Goal: Task Accomplishment & Management: Use online tool/utility

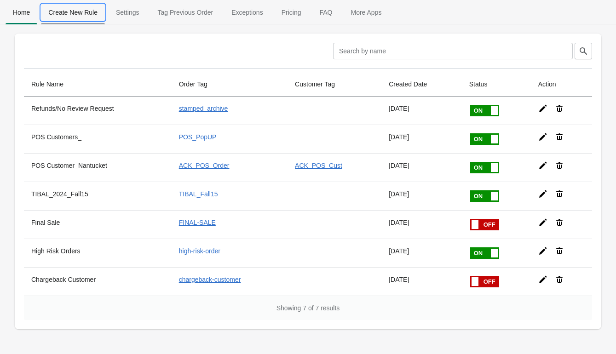
click at [92, 15] on span "Create New Rule" at bounding box center [73, 12] width 64 height 17
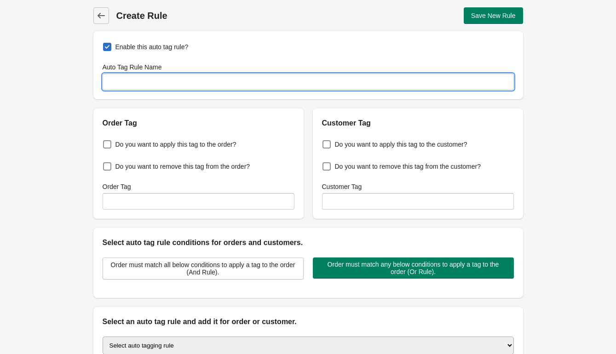
click at [138, 80] on input "Auto Tag Rule Name" at bounding box center [308, 82] width 411 height 17
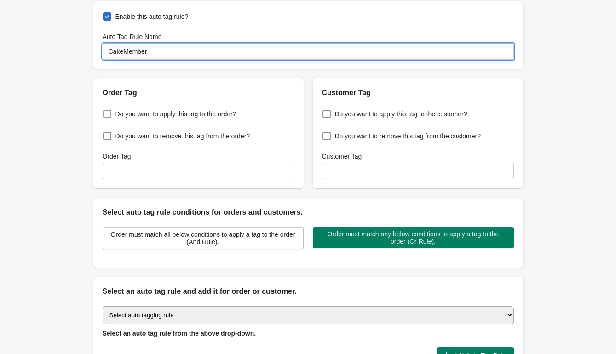
scroll to position [31, 0]
type input "CakeMember"
click at [327, 117] on span at bounding box center [326, 113] width 8 height 8
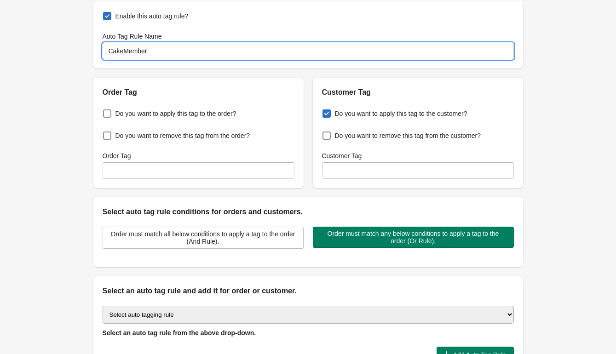
click at [325, 111] on input "Do you want to apply this tag to the customer?" at bounding box center [324, 111] width 0 height 0
checkbox input "true"
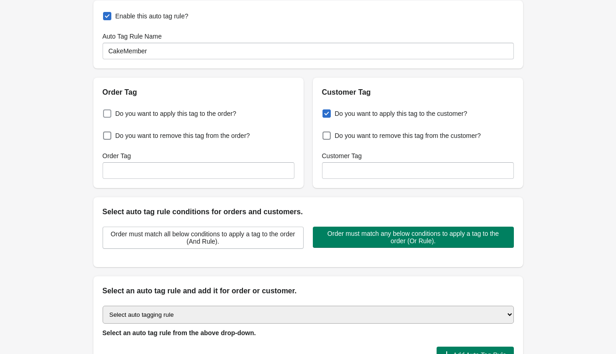
click at [233, 116] on span "Do you want to apply this tag to the order?" at bounding box center [175, 113] width 121 height 9
click at [105, 111] on input "Do you want to apply this tag to the order?" at bounding box center [105, 111] width 0 height 0
checkbox input "true"
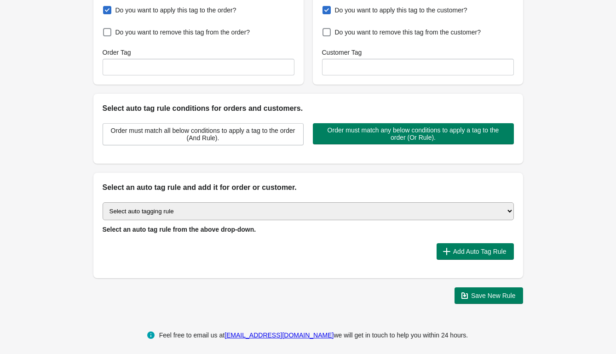
scroll to position [138, 0]
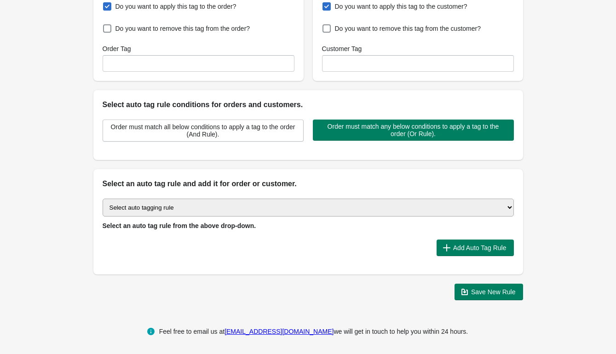
click at [215, 207] on select "Select auto tagging rule Tag by order amount Tag based on the order count (Volu…" at bounding box center [308, 208] width 411 height 18
select select "7"
click at [103, 199] on select "Select auto tagging rule Tag by order amount Tag based on the order count (Volu…" at bounding box center [308, 208] width 411 height 18
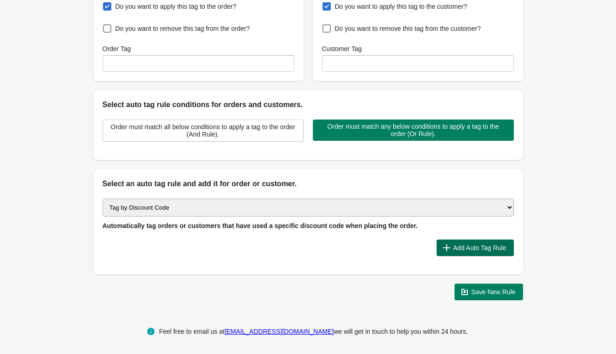
click at [454, 246] on span "Add Auto Tag Rule" at bounding box center [479, 247] width 53 height 7
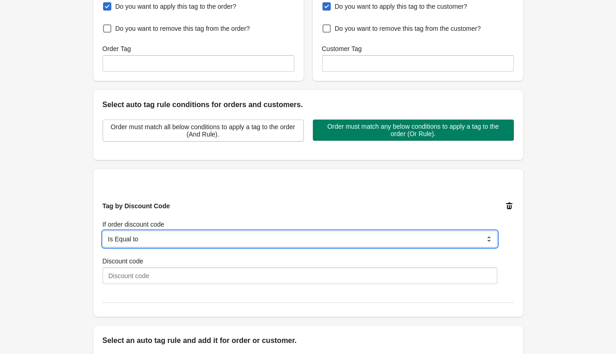
click at [318, 239] on select "Is Equal to Contain Is not Equal to Does not contain Is using any discount code…" at bounding box center [300, 239] width 395 height 17
select select "5"
click at [103, 231] on select "Is Equal to Contain Is not Equal to Does not contain Is using any discount code…" at bounding box center [300, 239] width 395 height 17
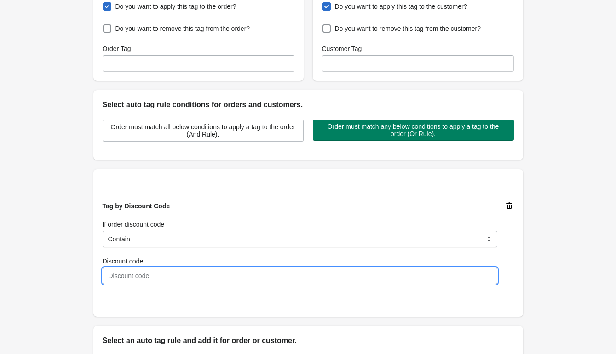
click at [272, 277] on input "Discount code" at bounding box center [300, 276] width 395 height 17
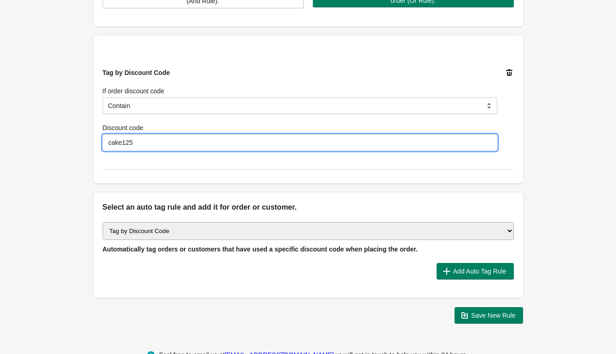
scroll to position [290, 0]
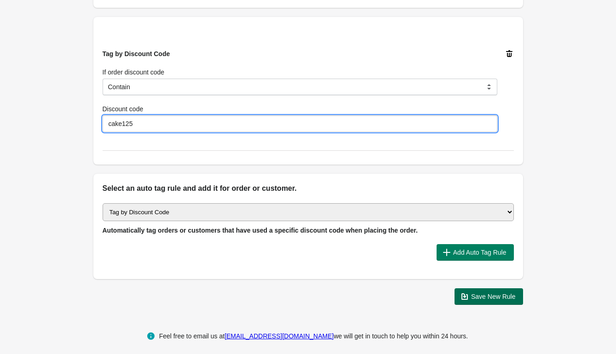
type input "cake125"
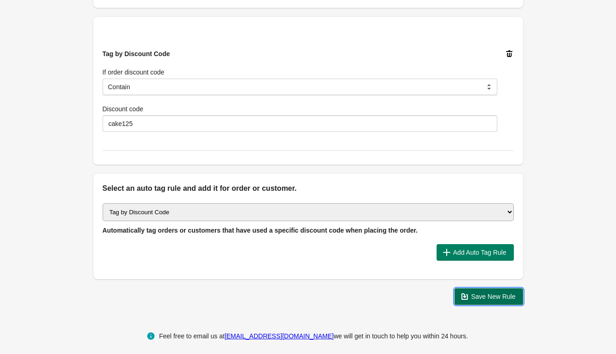
click at [487, 289] on button "Save New Rule" at bounding box center [488, 296] width 69 height 17
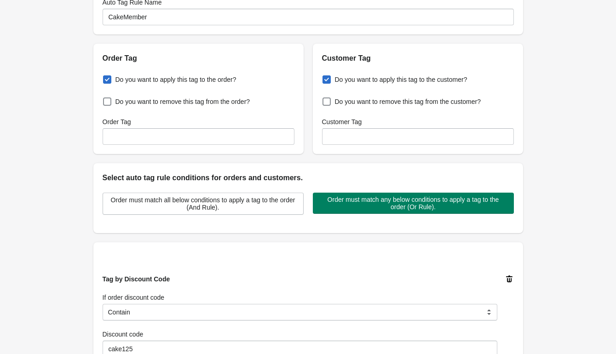
scroll to position [0, 0]
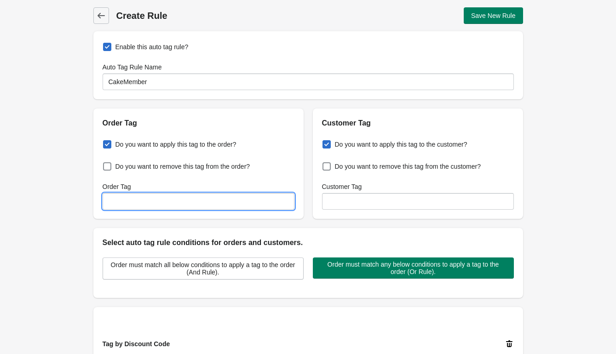
click at [246, 205] on input "Order Tag" at bounding box center [199, 201] width 192 height 17
type input "cake_member"
click at [332, 207] on input "Customer Tag" at bounding box center [418, 201] width 192 height 17
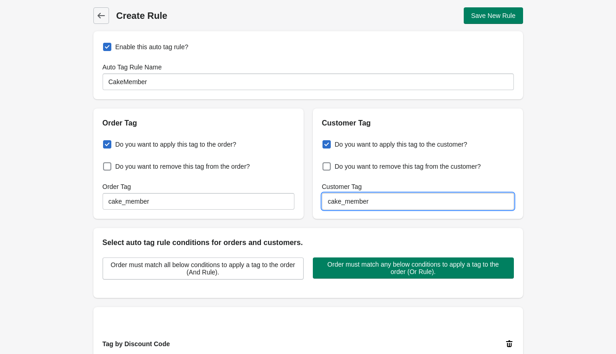
type input "cake_member"
click at [564, 195] on div "Back Create Rule Save New Rule Enable this auto tag rule? Auto Tag Rule Name Ca…" at bounding box center [308, 301] width 616 height 603
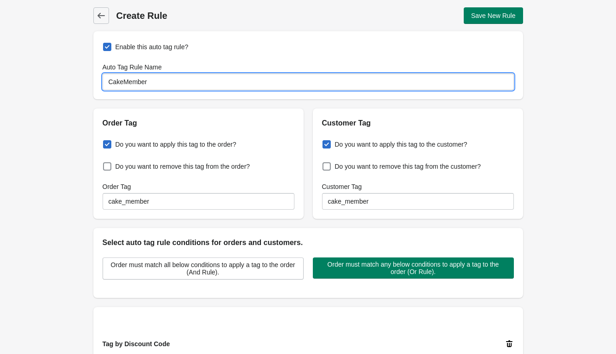
click at [144, 81] on input "CakeMember" at bounding box center [308, 82] width 411 height 17
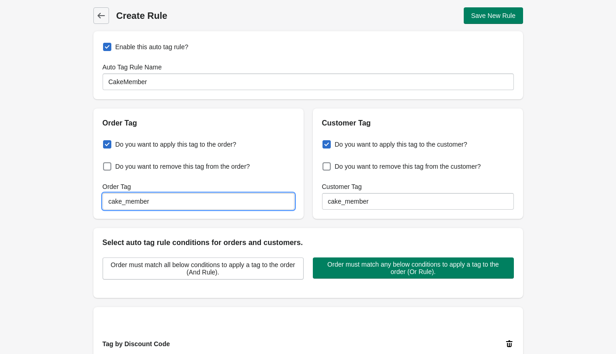
click at [133, 201] on input "cake_member" at bounding box center [199, 201] width 192 height 17
paste input "CakeM"
type input "CakeMember"
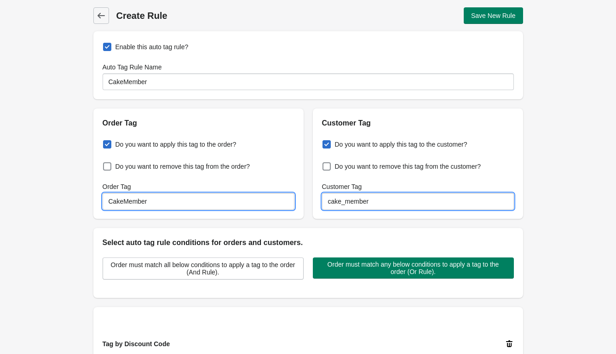
click at [374, 202] on input "cake_member" at bounding box center [418, 201] width 192 height 17
paste input "CakeM"
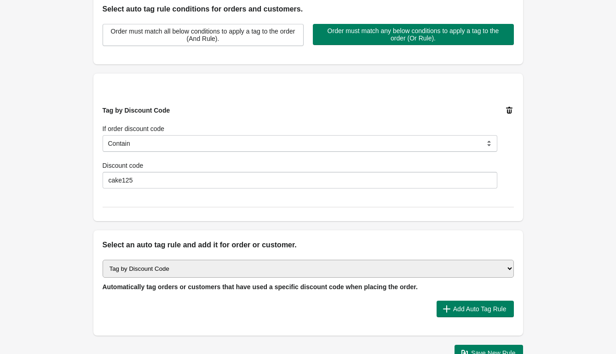
scroll to position [294, 0]
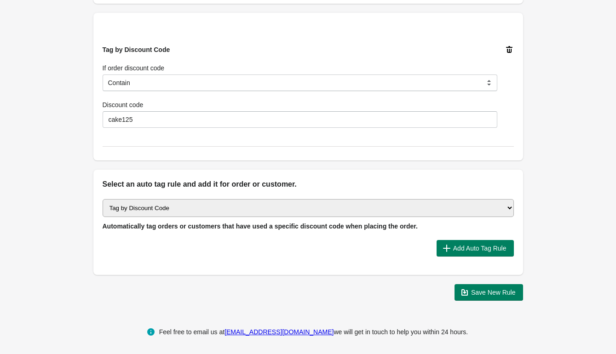
type input "CakeMember"
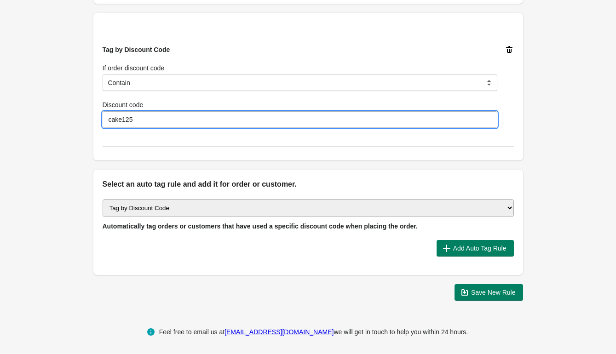
drag, startPoint x: 122, startPoint y: 121, endPoint x: 90, endPoint y: 121, distance: 32.2
click at [90, 121] on div "Back Create Rule Save New Rule Enable this auto tag rule? Auto Tag Rule Name Ca…" at bounding box center [308, 7] width 459 height 603
type input "CAKE125"
click at [470, 293] on span "Save New Rule" at bounding box center [489, 292] width 54 height 9
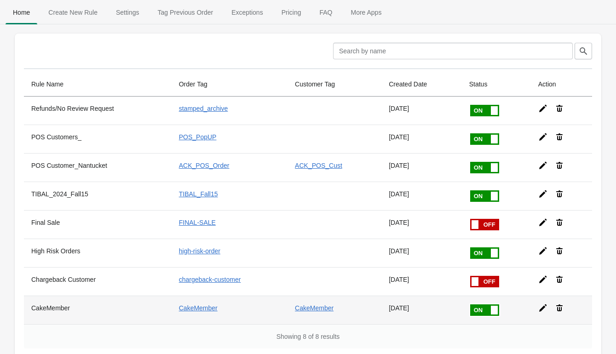
click at [544, 305] on icon at bounding box center [542, 308] width 9 height 9
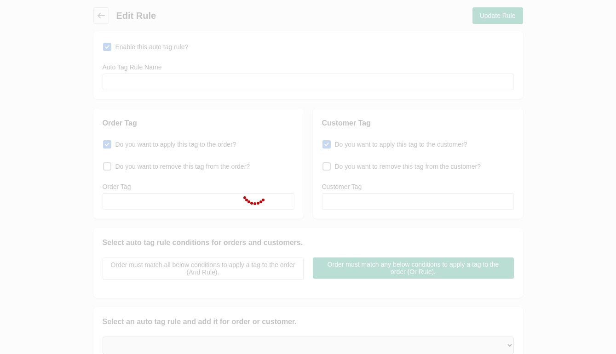
type input "CakeMember"
checkbox input "true"
type input "CakeMember"
checkbox input "true"
type input "CakeMember"
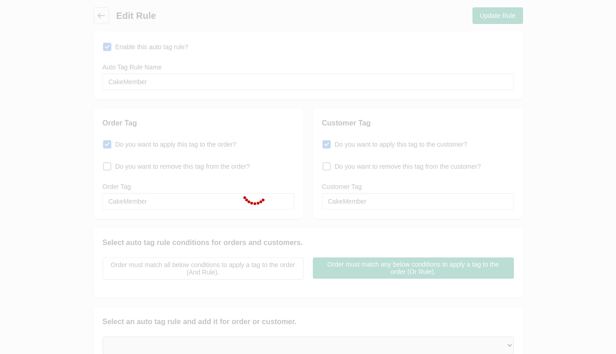
select select "5"
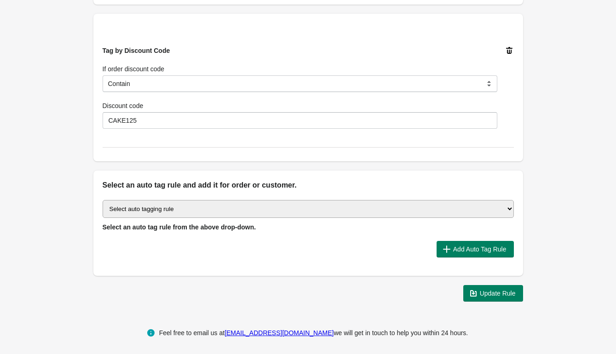
scroll to position [294, 0]
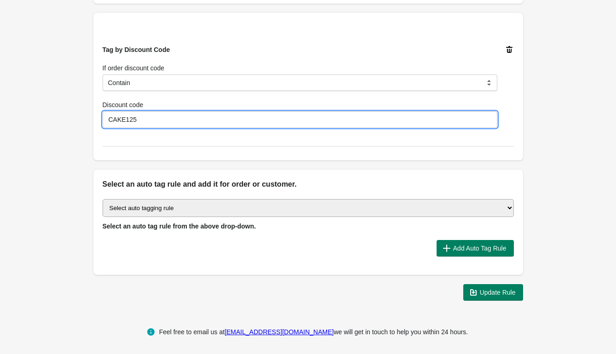
drag, startPoint x: 158, startPoint y: 121, endPoint x: 124, endPoint y: 121, distance: 33.6
click at [124, 121] on input "CAKE125" at bounding box center [300, 119] width 395 height 17
type input "CAKE"
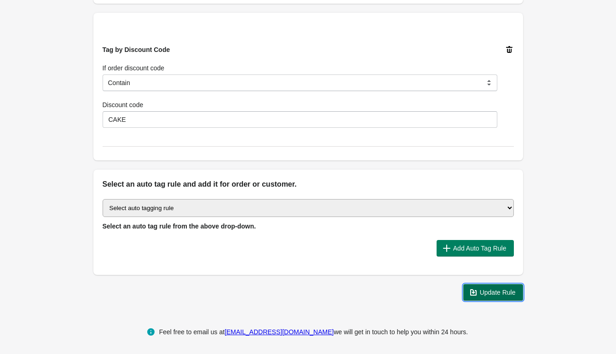
click at [484, 288] on span "Update Rule" at bounding box center [493, 292] width 45 height 9
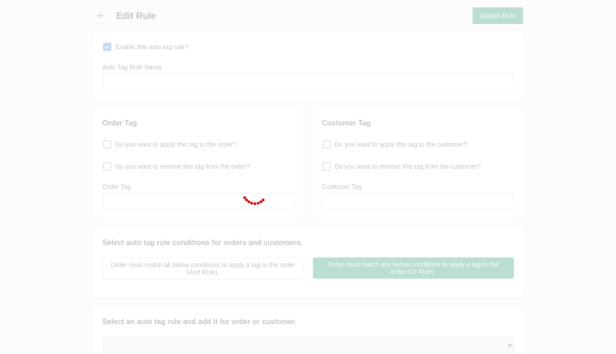
scroll to position [138, 0]
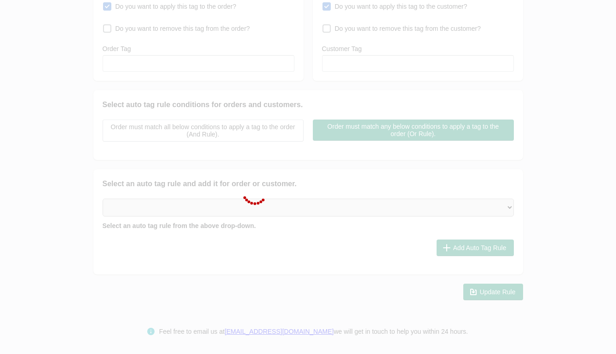
type input "CakeMember"
checkbox input "true"
type input "CakeMember"
checkbox input "true"
type input "CakeMember"
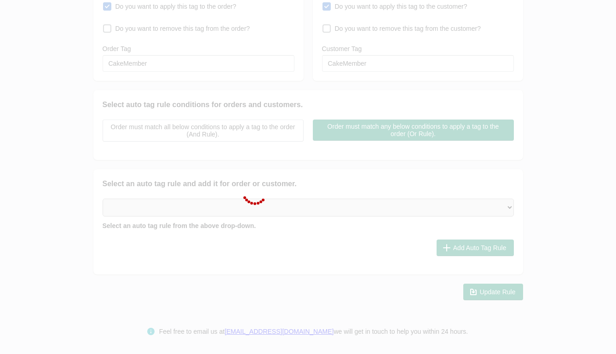
select select "5"
